Goal: Task Accomplishment & Management: Manage account settings

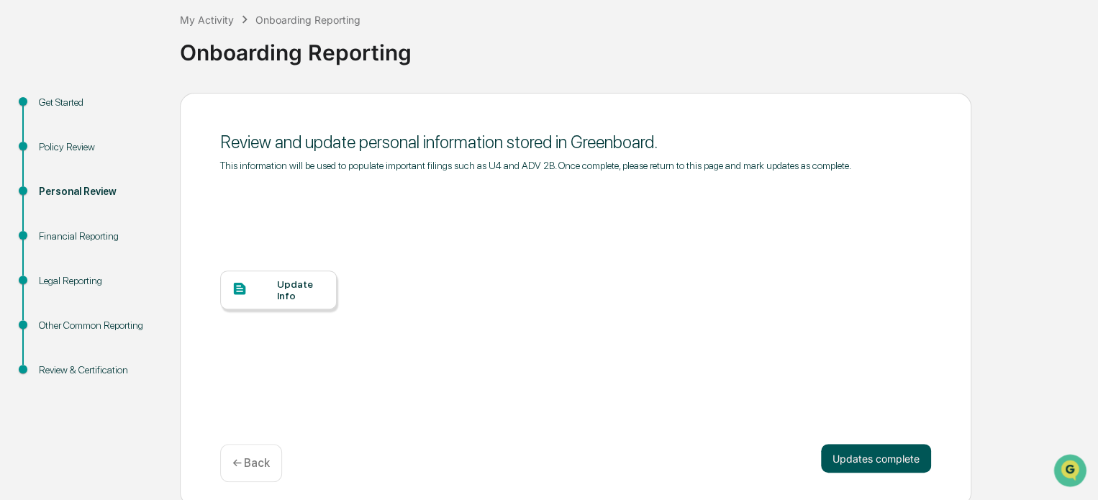
click at [864, 448] on button "Updates complete" at bounding box center [876, 458] width 110 height 29
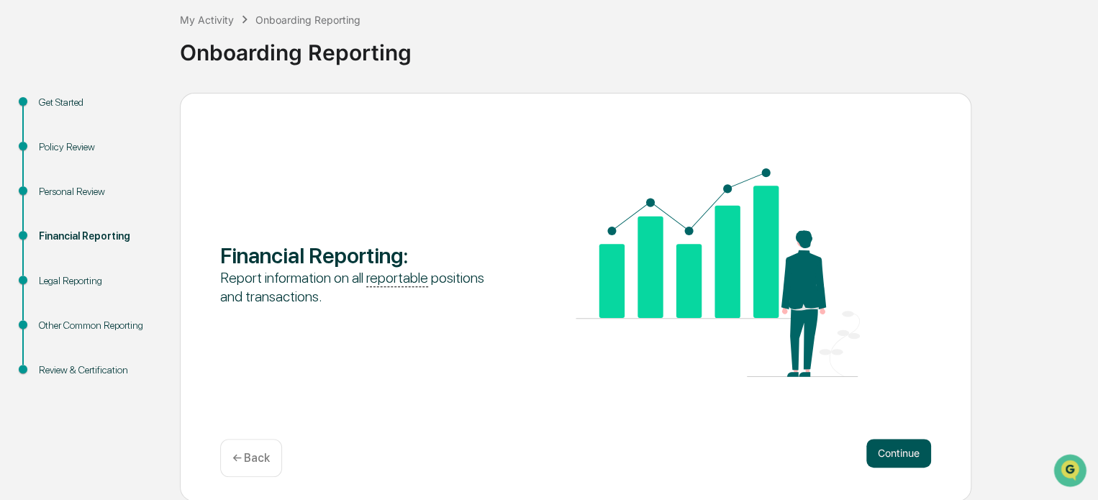
click at [889, 447] on button "Continue" at bounding box center [898, 453] width 65 height 29
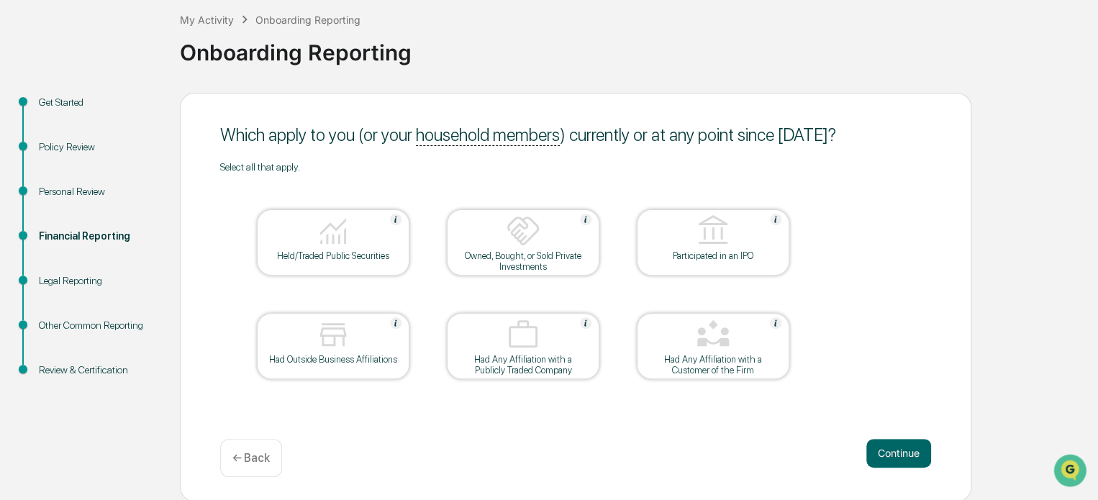
click at [355, 245] on div at bounding box center [333, 232] width 144 height 37
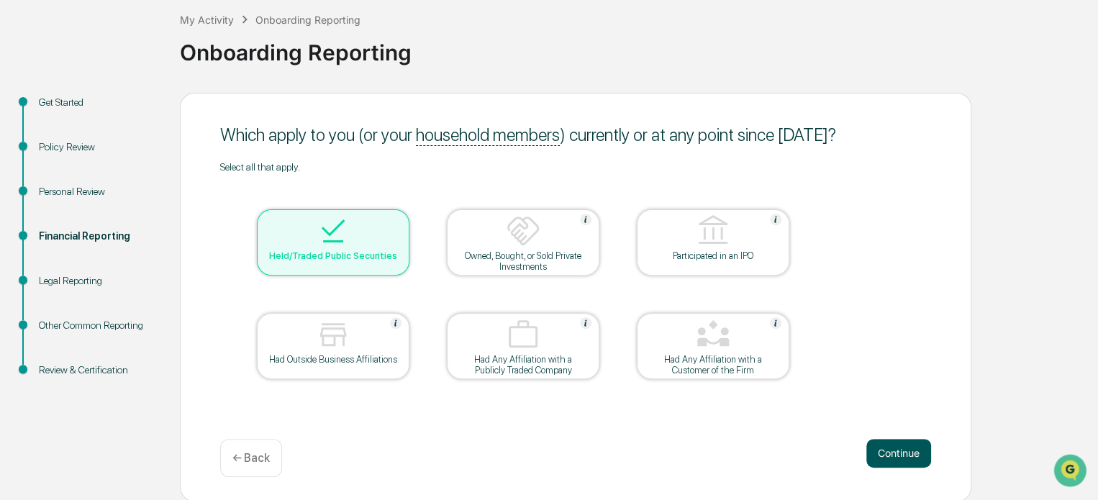
click at [892, 451] on button "Continue" at bounding box center [898, 453] width 65 height 29
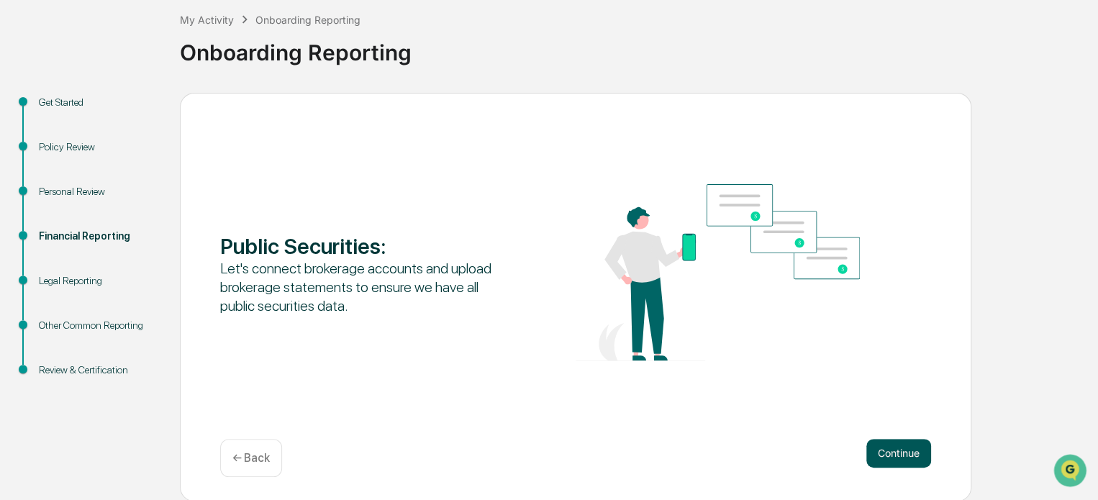
click at [880, 457] on button "Continue" at bounding box center [898, 453] width 65 height 29
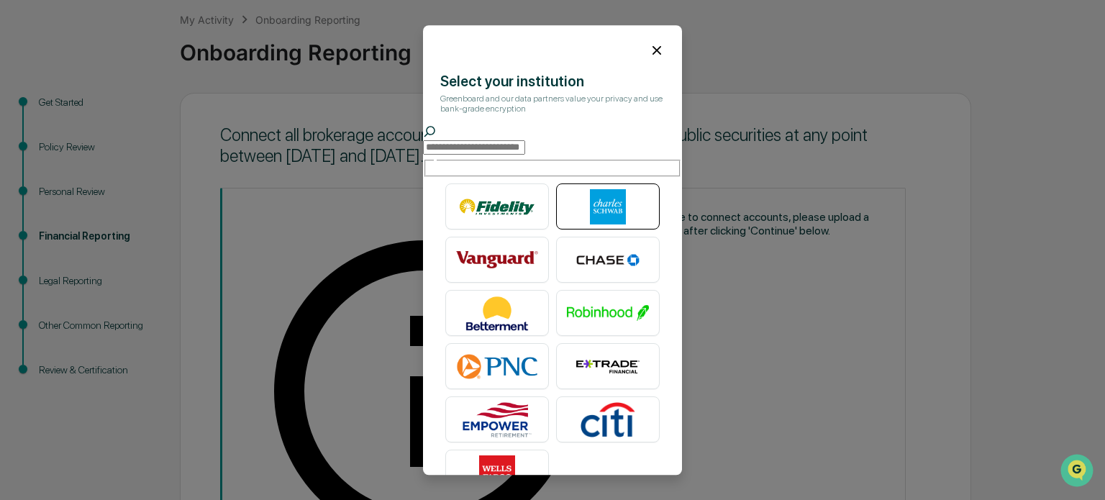
click at [584, 204] on img at bounding box center [608, 207] width 82 height 36
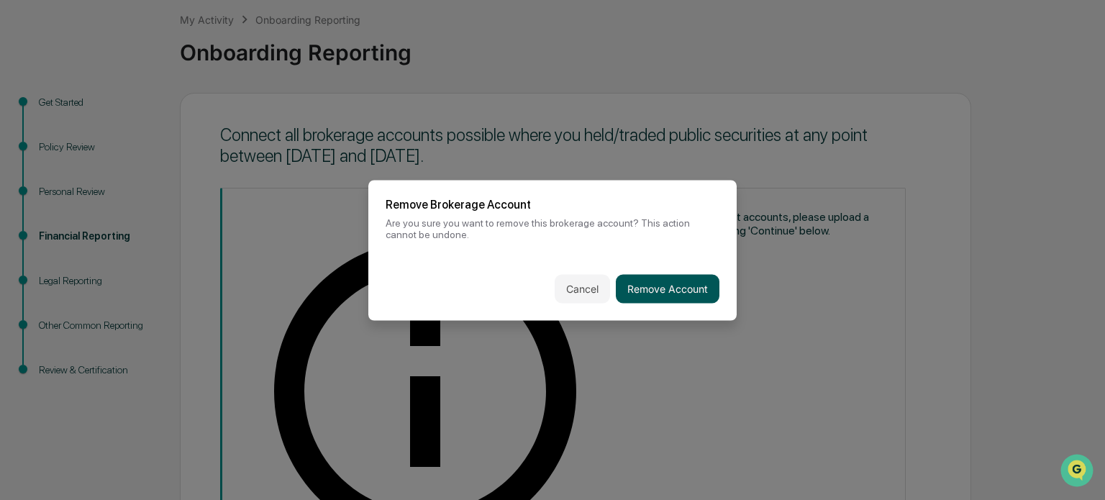
click at [645, 278] on button "Remove Account" at bounding box center [668, 288] width 104 height 29
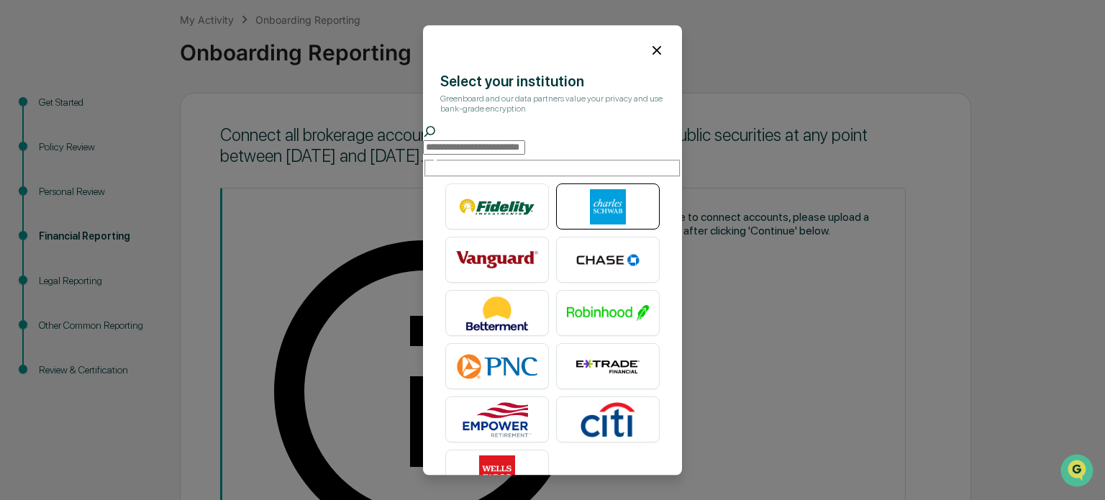
click at [596, 214] on img at bounding box center [608, 207] width 82 height 36
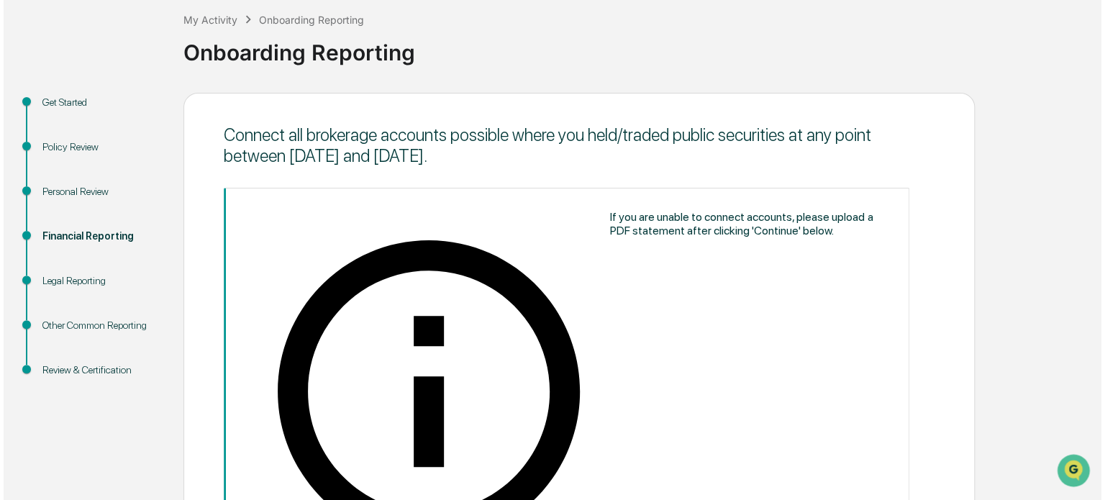
scroll to position [168, 0]
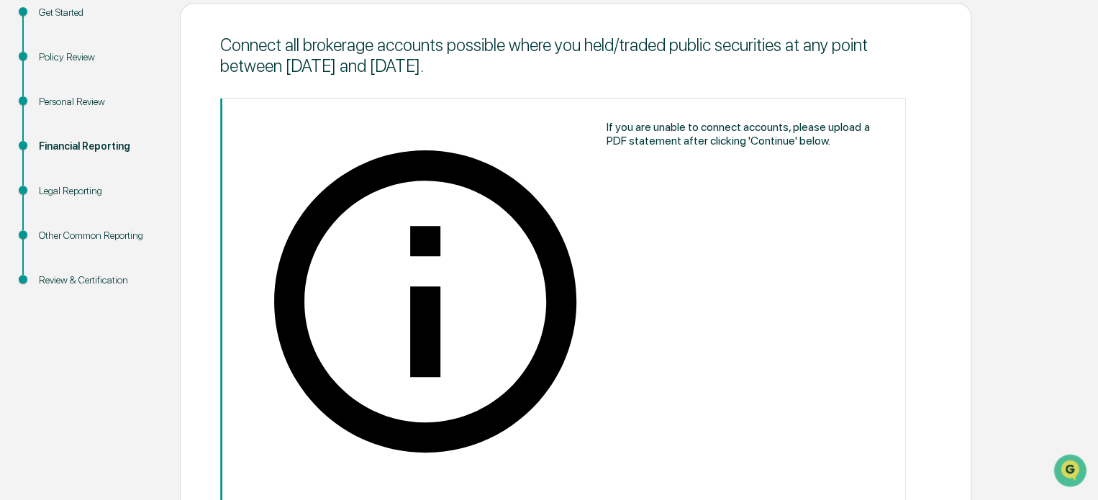
drag, startPoint x: 865, startPoint y: 327, endPoint x: 832, endPoint y: 323, distance: 33.3
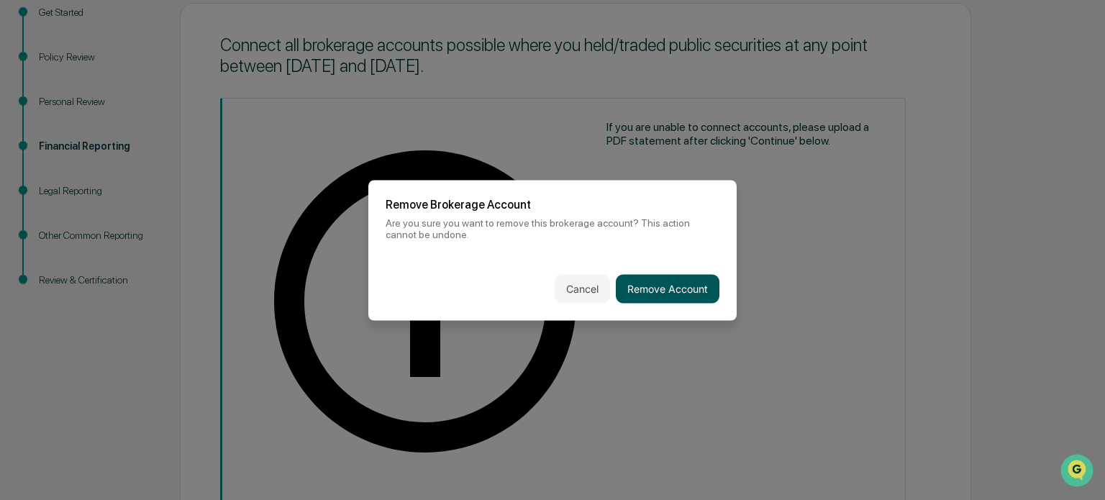
click at [699, 291] on button "Remove Account" at bounding box center [668, 288] width 104 height 29
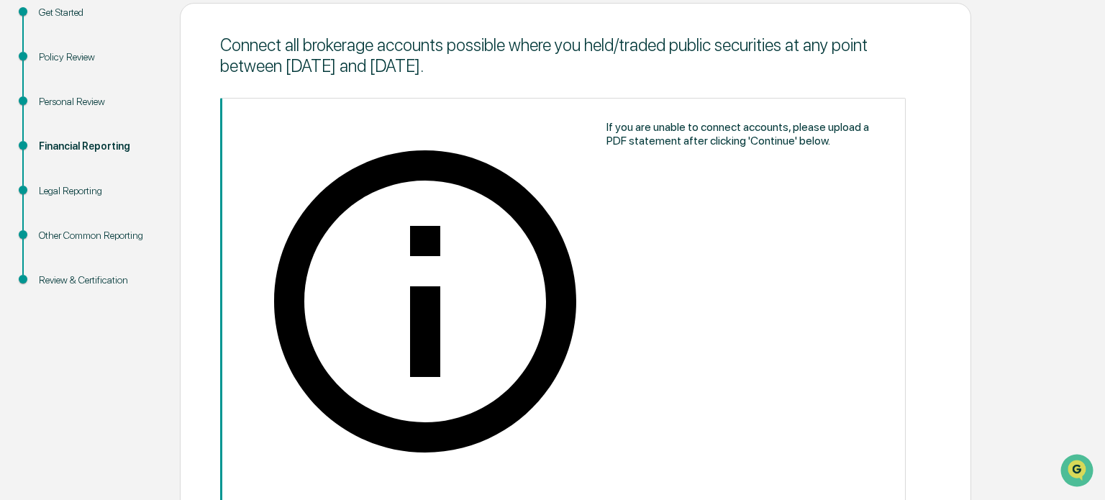
scroll to position [78, 0]
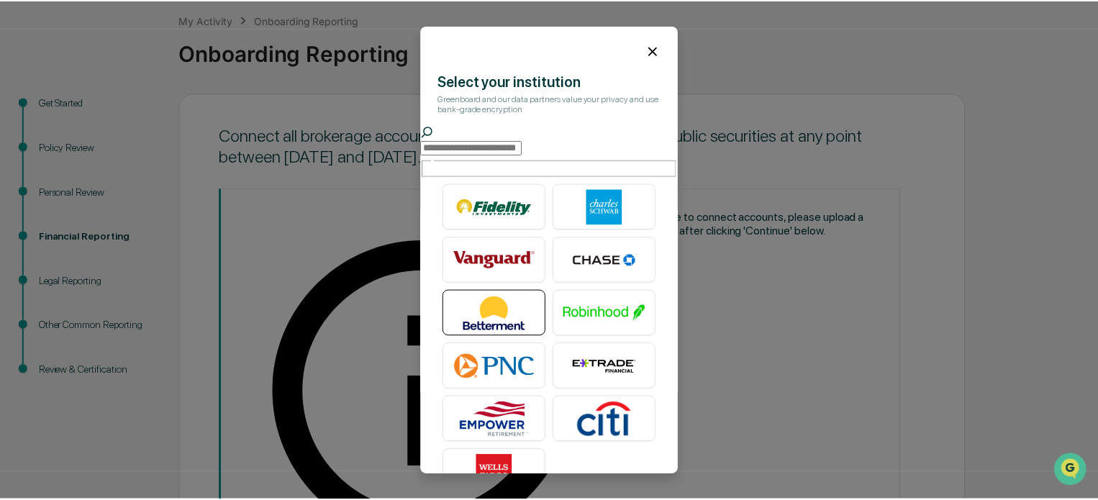
scroll to position [33, 0]
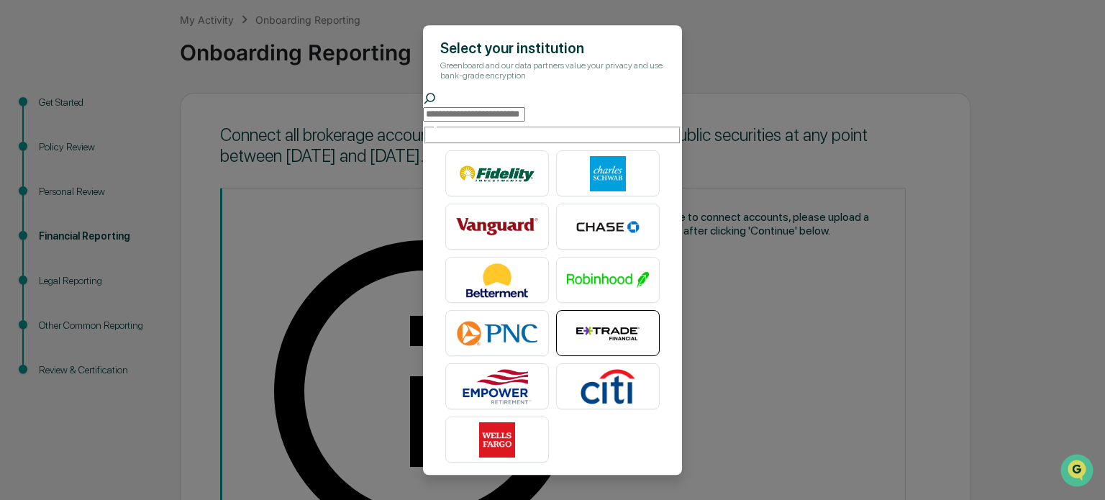
click at [602, 326] on img at bounding box center [608, 334] width 82 height 36
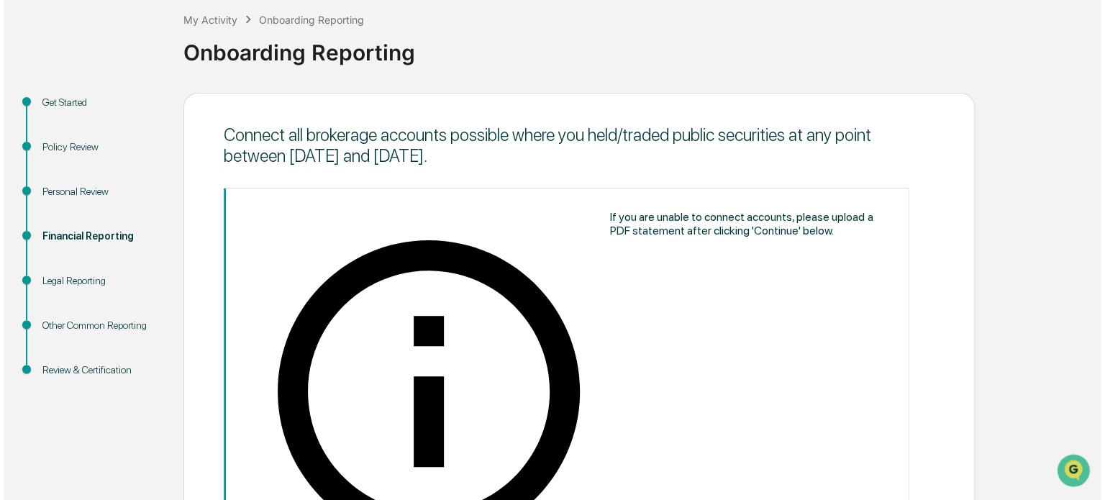
scroll to position [168, 0]
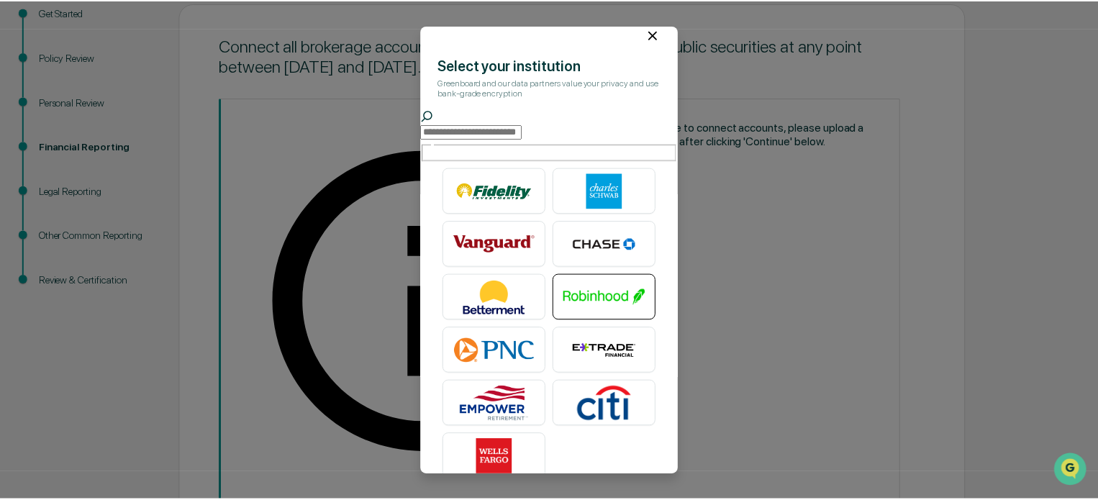
scroll to position [0, 0]
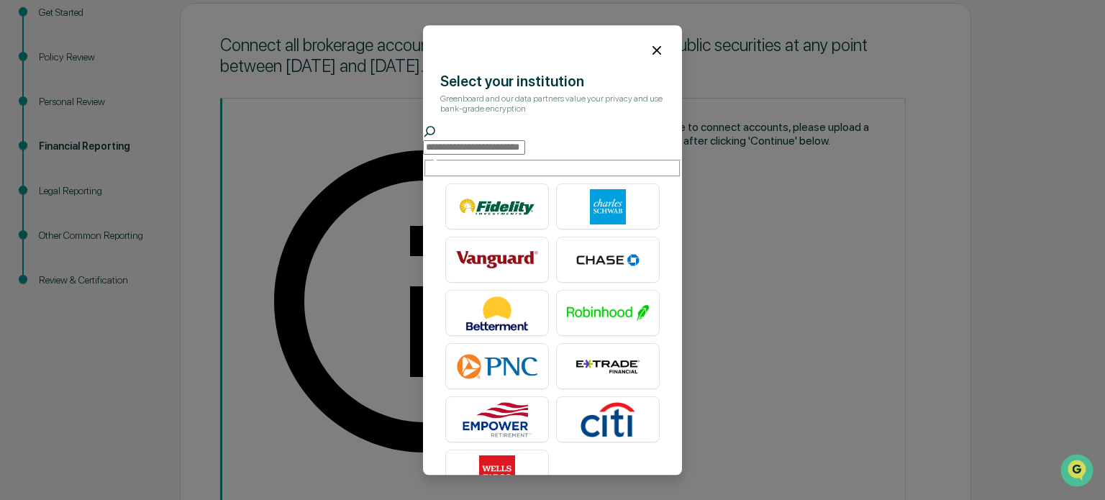
click at [524, 140] on input "text" at bounding box center [474, 147] width 102 height 14
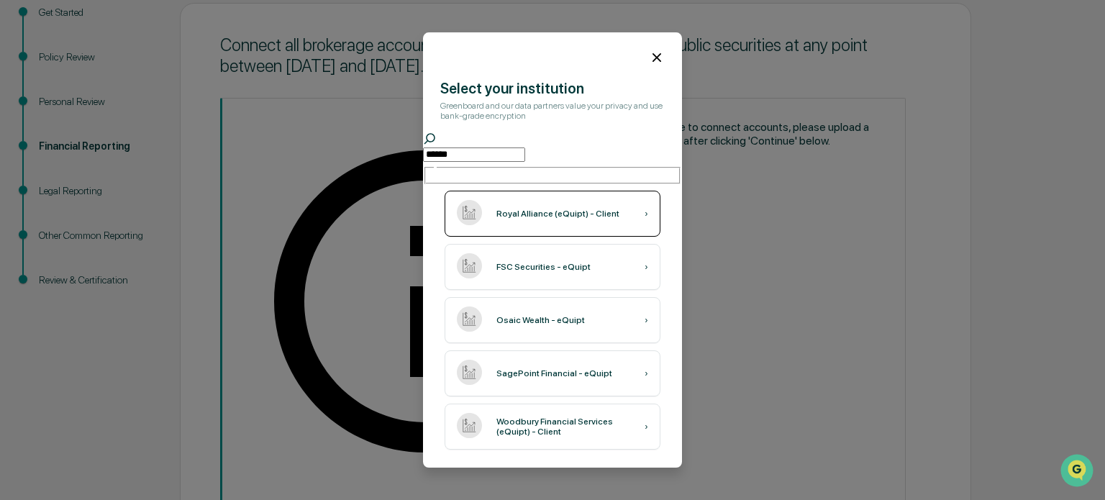
type input "******"
click at [534, 218] on div "Royal Alliance (eQuipt) - Client ›" at bounding box center [553, 214] width 216 height 46
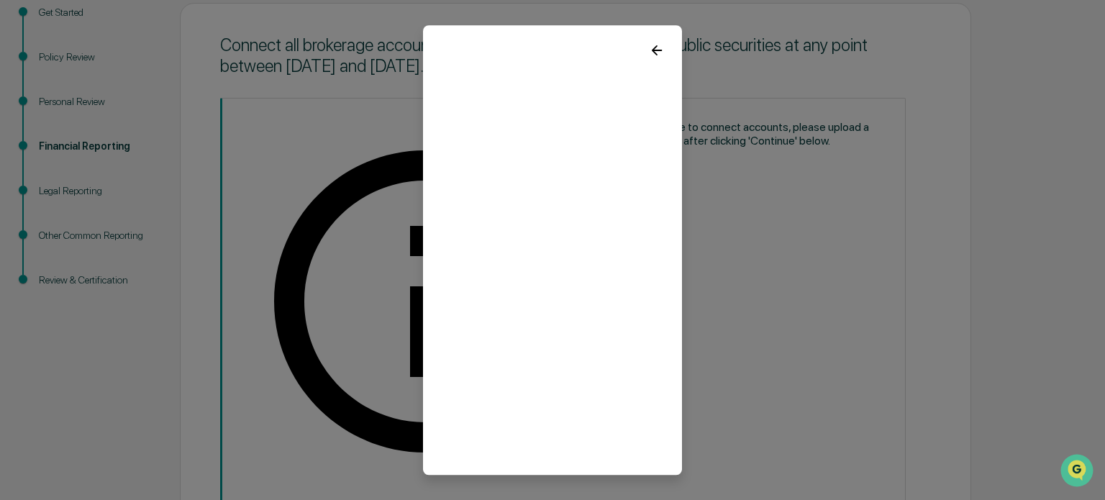
click at [650, 52] on icon at bounding box center [657, 50] width 16 height 16
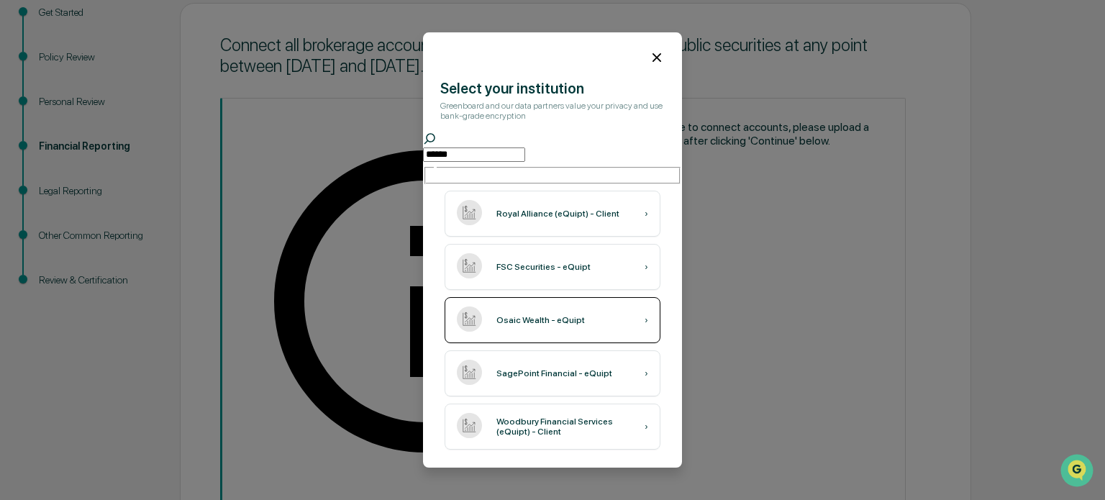
click at [566, 325] on div "Osaic Wealth - eQuipt ›" at bounding box center [553, 320] width 216 height 46
